Goal: Find specific page/section: Find specific page/section

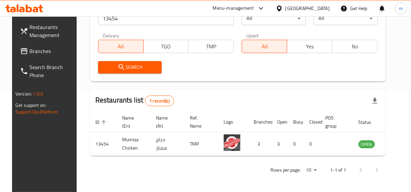
scroll to position [0, 5]
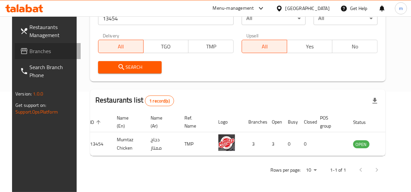
click at [32, 50] on span "Branches" at bounding box center [52, 51] width 46 height 8
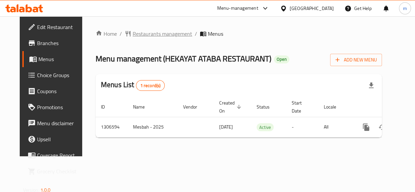
click at [161, 38] on span "Restaurants management" at bounding box center [163, 34] width 60 height 8
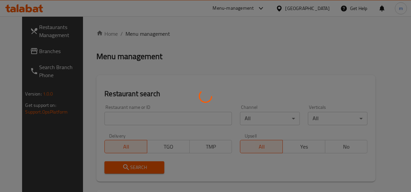
click at [135, 120] on div at bounding box center [205, 96] width 411 height 192
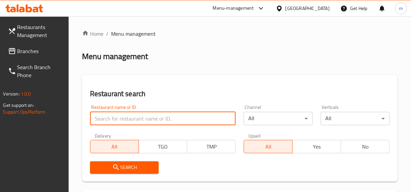
click at [135, 120] on input "search" at bounding box center [163, 118] width 146 height 13
paste input "704169"
type input "704169"
click button "Search" at bounding box center [124, 167] width 69 height 12
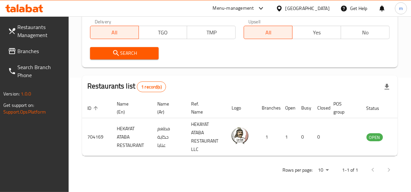
click at [50, 50] on span "Branches" at bounding box center [40, 51] width 46 height 8
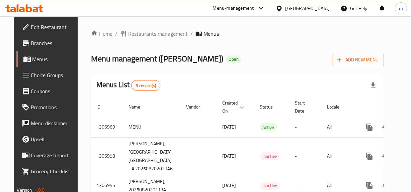
click at [145, 33] on span "Restaurants management" at bounding box center [158, 34] width 60 height 8
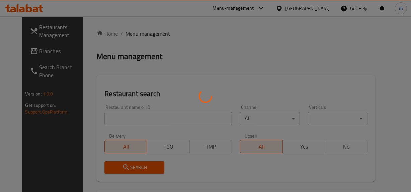
click at [145, 33] on div at bounding box center [205, 96] width 411 height 192
click at [131, 121] on div at bounding box center [205, 96] width 411 height 192
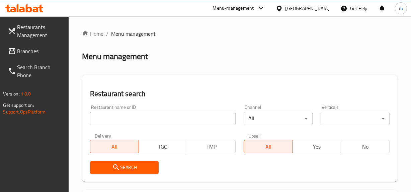
click at [131, 121] on div at bounding box center [205, 96] width 411 height 192
click at [130, 120] on input "search" at bounding box center [163, 118] width 146 height 13
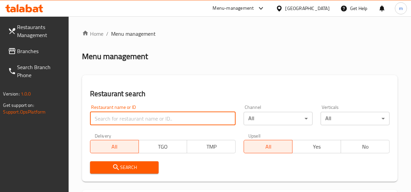
paste input "704243"
type input "704243"
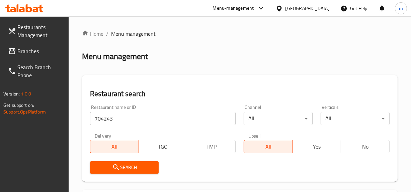
click at [116, 165] on icon "submit" at bounding box center [116, 167] width 6 height 6
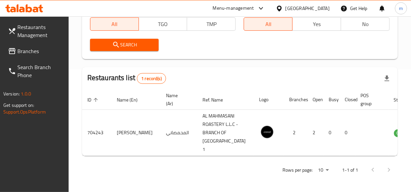
scroll to position [0, 18]
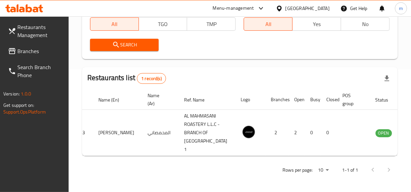
click at [39, 53] on span "Branches" at bounding box center [40, 51] width 46 height 8
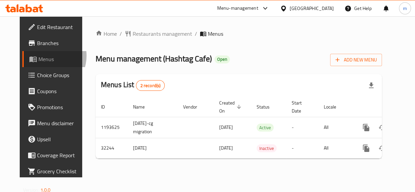
click at [38, 56] on span "Menus" at bounding box center [60, 59] width 45 height 8
click at [38, 58] on span "Menus" at bounding box center [60, 59] width 45 height 8
click at [147, 35] on span "Restaurants management" at bounding box center [163, 34] width 60 height 8
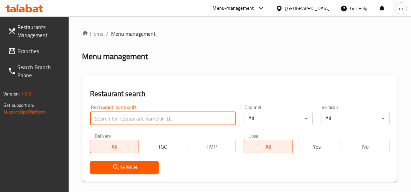
click at [141, 120] on input "search" at bounding box center [163, 118] width 146 height 13
paste input "16492"
type input "16492"
click button "Search" at bounding box center [124, 167] width 69 height 12
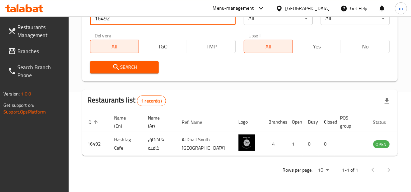
scroll to position [0, 5]
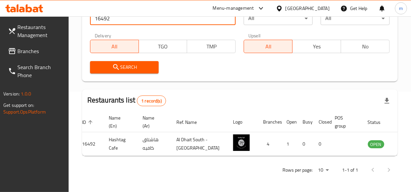
click at [24, 51] on span "Branches" at bounding box center [40, 51] width 46 height 8
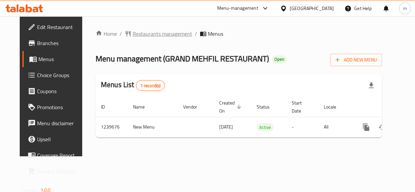
click at [146, 35] on span "Restaurants management" at bounding box center [163, 34] width 60 height 8
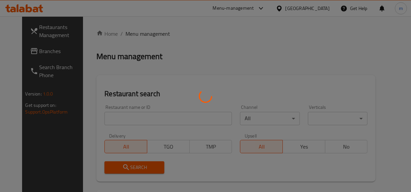
click at [140, 119] on div at bounding box center [205, 96] width 411 height 192
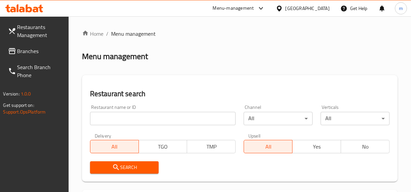
click at [140, 119] on div at bounding box center [205, 96] width 411 height 192
click at [140, 119] on input "search" at bounding box center [163, 118] width 146 height 13
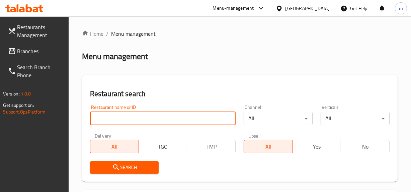
paste input "679939"
type input "679939"
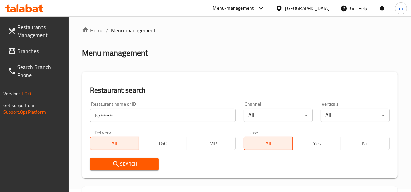
scroll to position [3, 0]
click at [142, 167] on span "Search" at bounding box center [124, 164] width 58 height 8
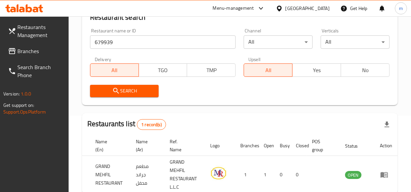
scroll to position [0, 0]
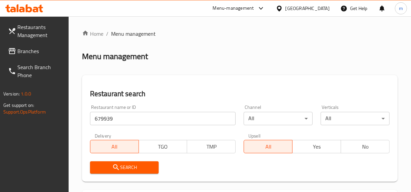
click at [31, 49] on span "Branches" at bounding box center [40, 51] width 46 height 8
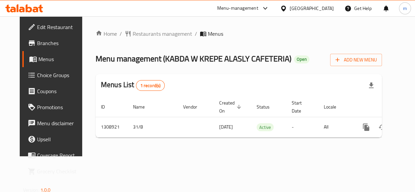
click at [151, 35] on span "Restaurants management" at bounding box center [163, 34] width 60 height 8
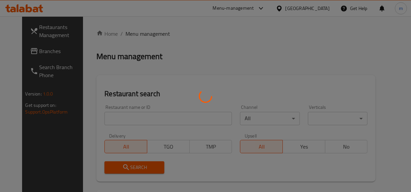
click at [129, 119] on div at bounding box center [205, 96] width 411 height 192
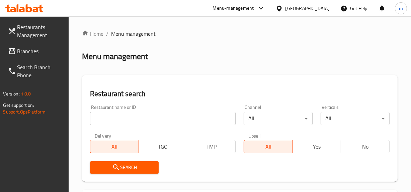
click at [129, 119] on div at bounding box center [205, 96] width 411 height 192
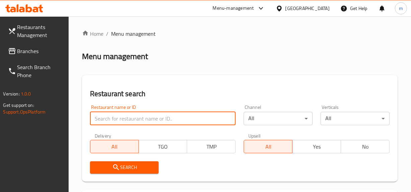
click at [129, 119] on input "search" at bounding box center [163, 118] width 146 height 13
paste input "704973"
type input "704973"
click button "Search" at bounding box center [124, 167] width 69 height 12
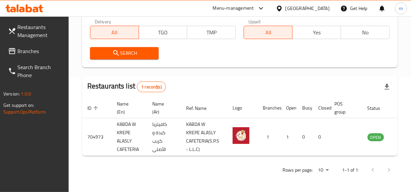
click at [35, 52] on span "Branches" at bounding box center [40, 51] width 46 height 8
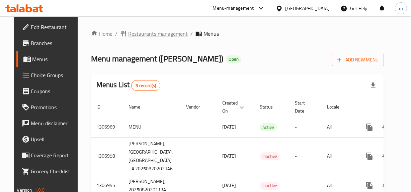
click at [148, 33] on span "Restaurants management" at bounding box center [158, 34] width 60 height 8
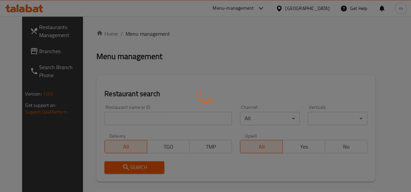
click at [148, 33] on div at bounding box center [205, 96] width 411 height 192
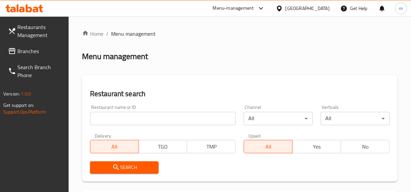
click at [150, 120] on input "search" at bounding box center [163, 118] width 146 height 13
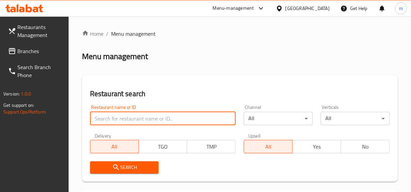
click at [150, 120] on input "search" at bounding box center [163, 118] width 146 height 13
paste input "704243"
type input "704243"
click button "Search" at bounding box center [124, 167] width 69 height 12
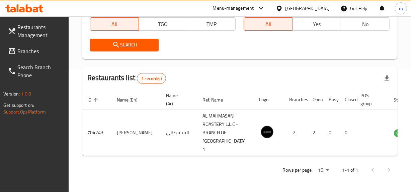
drag, startPoint x: 38, startPoint y: 52, endPoint x: 40, endPoint y: 48, distance: 4.2
click at [38, 52] on span "Branches" at bounding box center [40, 51] width 46 height 8
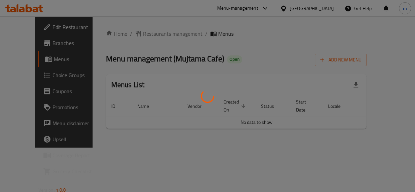
click at [153, 35] on div at bounding box center [207, 96] width 415 height 192
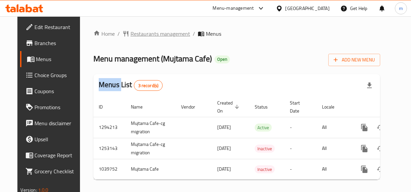
click at [140, 32] on span "Restaurants management" at bounding box center [160, 34] width 60 height 8
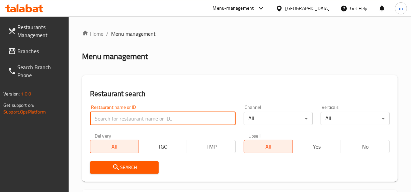
click at [147, 120] on input "search" at bounding box center [163, 118] width 146 height 13
paste input "661999"
type input "661999"
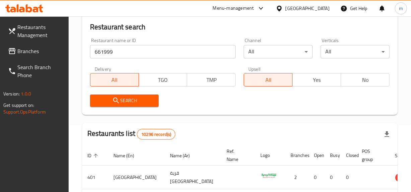
scroll to position [91, 0]
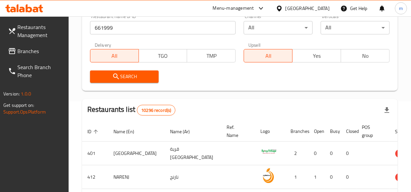
click at [135, 76] on span "Search" at bounding box center [124, 77] width 58 height 8
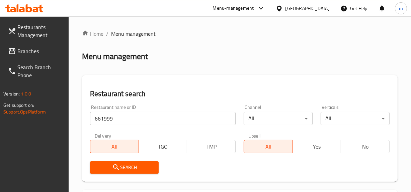
scroll to position [110, 0]
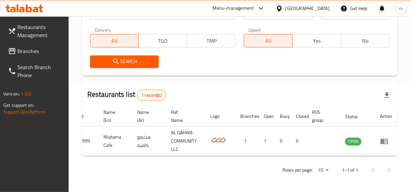
drag, startPoint x: 35, startPoint y: 49, endPoint x: 18, endPoint y: 48, distance: 17.8
click at [35, 49] on span "Branches" at bounding box center [40, 51] width 46 height 8
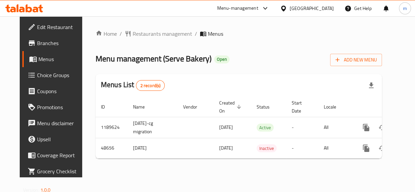
click at [139, 32] on span "Restaurants management" at bounding box center [163, 34] width 60 height 8
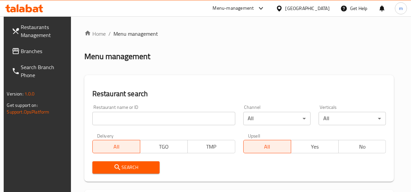
click at [140, 120] on input "search" at bounding box center [163, 118] width 143 height 13
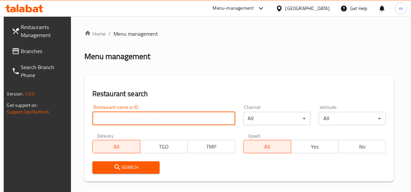
paste input "24539"
type input "24539"
click button "Search" at bounding box center [125, 167] width 67 height 12
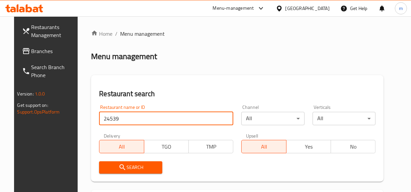
drag, startPoint x: 26, startPoint y: 50, endPoint x: 67, endPoint y: 16, distance: 53.4
click at [31, 50] on span "Branches" at bounding box center [54, 51] width 46 height 8
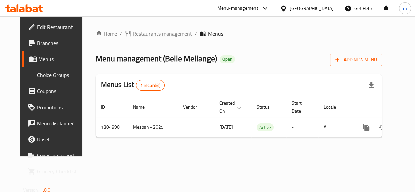
click at [144, 34] on span "Restaurants management" at bounding box center [163, 34] width 60 height 8
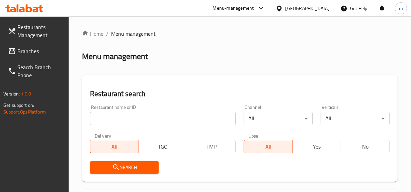
click at [145, 115] on input "search" at bounding box center [163, 118] width 146 height 13
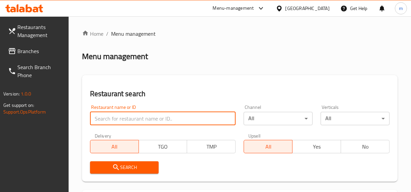
click at [145, 115] on input "search" at bounding box center [163, 118] width 146 height 13
paste input "703443"
type input "703443"
click button "Search" at bounding box center [124, 167] width 69 height 12
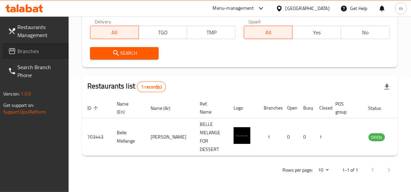
click at [19, 51] on span "Branches" at bounding box center [40, 51] width 46 height 8
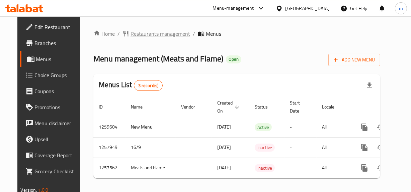
click at [152, 32] on span "Restaurants management" at bounding box center [160, 34] width 60 height 8
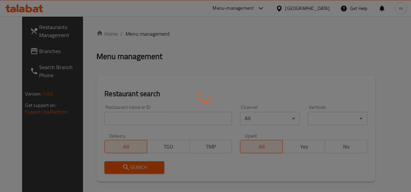
click at [152, 32] on div at bounding box center [205, 96] width 411 height 192
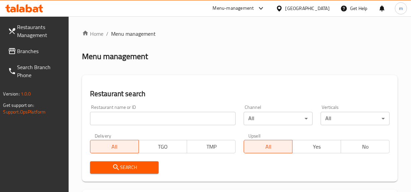
click at [132, 118] on div at bounding box center [205, 96] width 411 height 192
click at [132, 118] on input "search" at bounding box center [163, 118] width 146 height 13
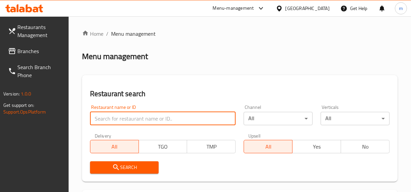
paste input "683040"
type input "683040"
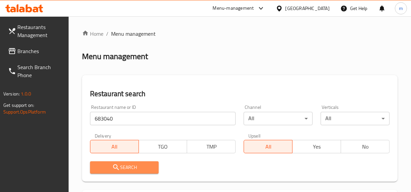
click at [133, 168] on span "Search" at bounding box center [124, 167] width 58 height 8
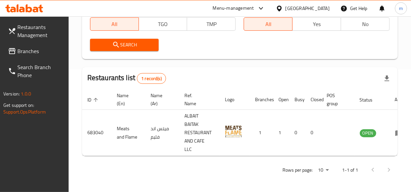
scroll to position [0, 15]
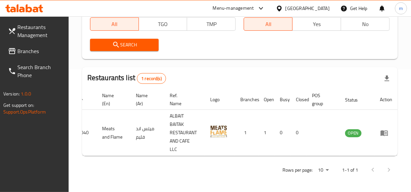
click at [41, 54] on span "Branches" at bounding box center [40, 51] width 46 height 8
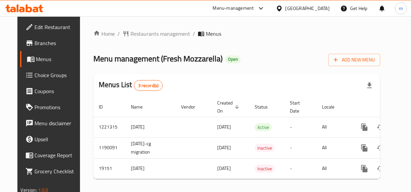
click at [243, 30] on ol "Home / Restaurants management / Menus" at bounding box center [236, 34] width 286 height 8
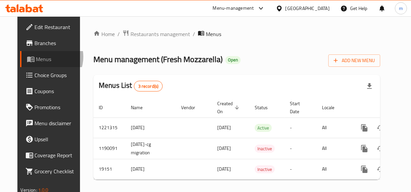
click at [36, 57] on span "Menus" at bounding box center [58, 59] width 44 height 8
click at [158, 33] on span "Restaurants management" at bounding box center [160, 34] width 60 height 8
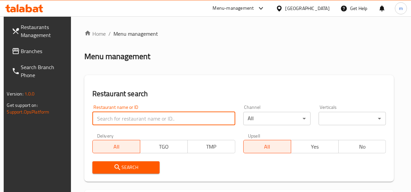
click at [127, 120] on input "search" at bounding box center [163, 118] width 143 height 13
paste input "10274"
type input "10274"
click button "Search" at bounding box center [125, 167] width 67 height 12
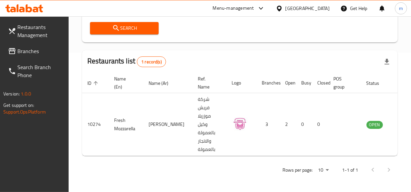
scroll to position [0, 6]
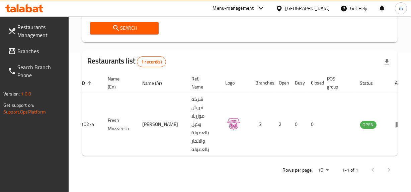
click at [27, 53] on span "Branches" at bounding box center [40, 51] width 46 height 8
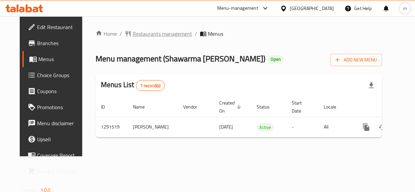
click at [142, 30] on span "Restaurants management" at bounding box center [163, 34] width 60 height 8
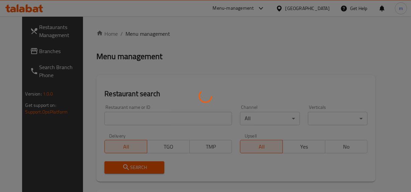
click at [142, 29] on div at bounding box center [205, 96] width 411 height 192
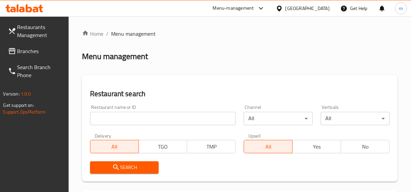
click at [139, 121] on input "search" at bounding box center [163, 118] width 146 height 13
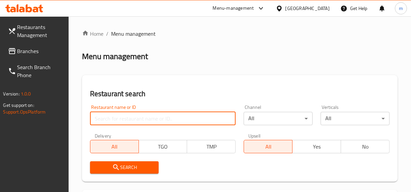
paste input "698794"
type input "698794"
click button "Search" at bounding box center [124, 167] width 69 height 12
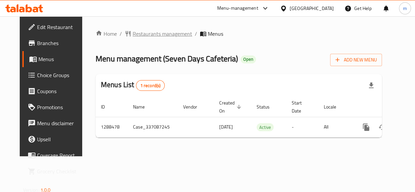
click at [144, 35] on span "Restaurants management" at bounding box center [163, 34] width 60 height 8
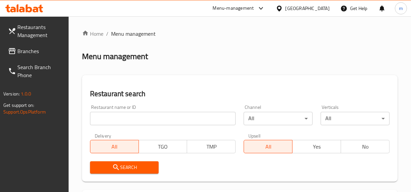
click at [142, 121] on input "search" at bounding box center [163, 118] width 146 height 13
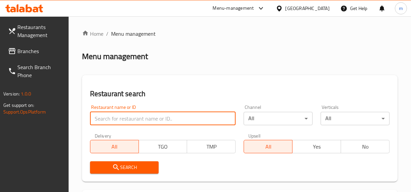
click at [142, 121] on input "search" at bounding box center [163, 118] width 146 height 13
paste input "697181"
type input "697181"
click button "Search" at bounding box center [124, 167] width 69 height 12
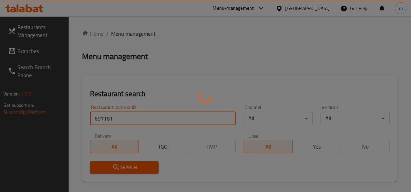
click button "Search" at bounding box center [124, 167] width 69 height 12
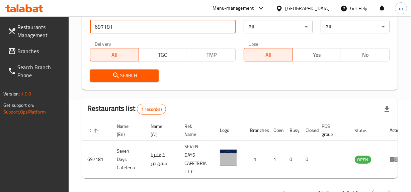
scroll to position [119, 0]
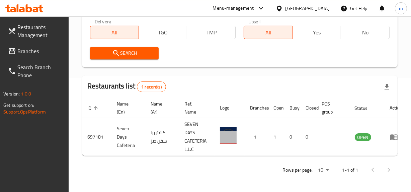
click button "Search" at bounding box center [124, 53] width 69 height 12
click at [37, 51] on span "Branches" at bounding box center [40, 51] width 46 height 8
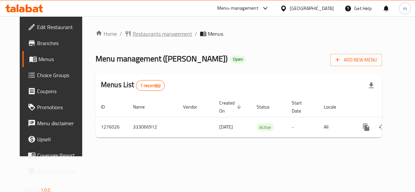
click at [147, 30] on span "Restaurants management" at bounding box center [163, 34] width 60 height 8
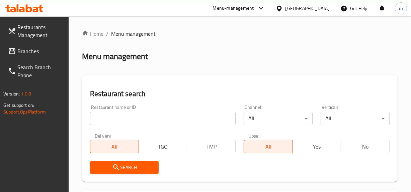
click at [138, 116] on input "search" at bounding box center [163, 118] width 146 height 13
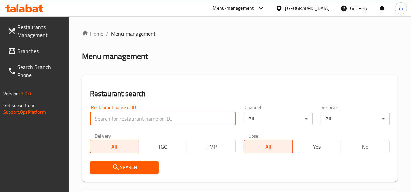
click at [138, 116] on input "search" at bounding box center [163, 118] width 146 height 13
paste input "691585"
type input "691585"
click button "Search" at bounding box center [124, 167] width 69 height 12
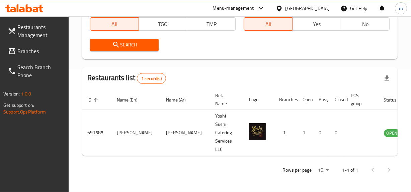
scroll to position [0, 8]
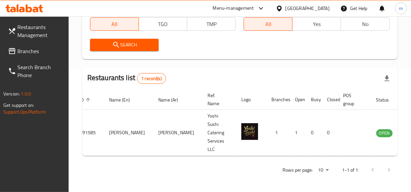
click at [30, 49] on span "Branches" at bounding box center [40, 51] width 46 height 8
